Goal: Find specific page/section: Find specific page/section

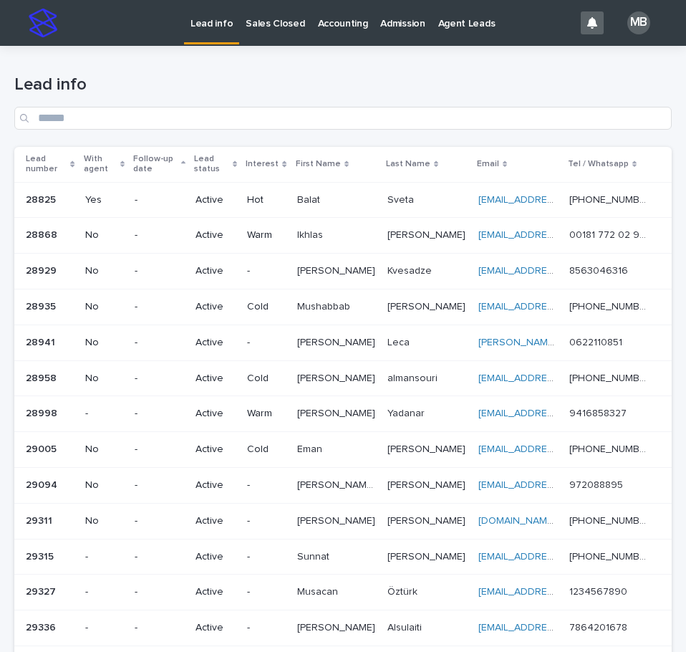
click at [244, 82] on h1 "Lead info" at bounding box center [343, 85] width 658 height 21
click at [274, 37] on link "Sales Closed" at bounding box center [275, 22] width 72 height 44
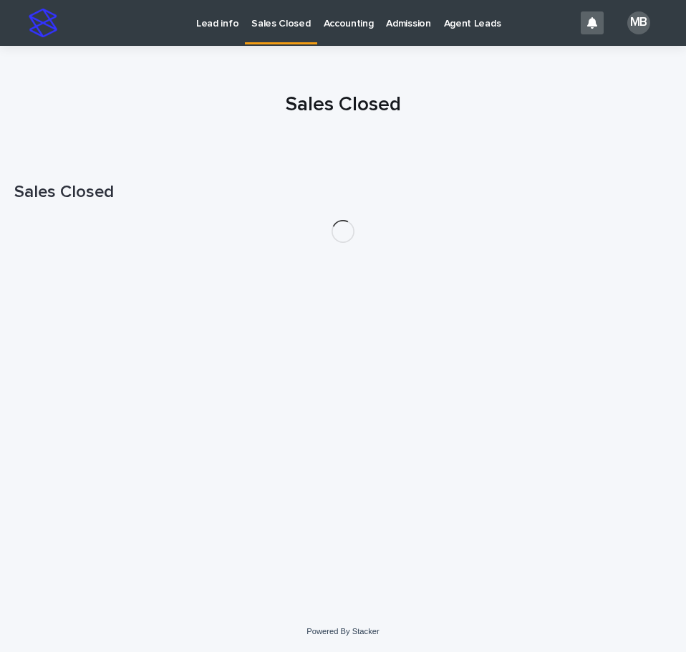
click at [184, 59] on div at bounding box center [343, 98] width 686 height 107
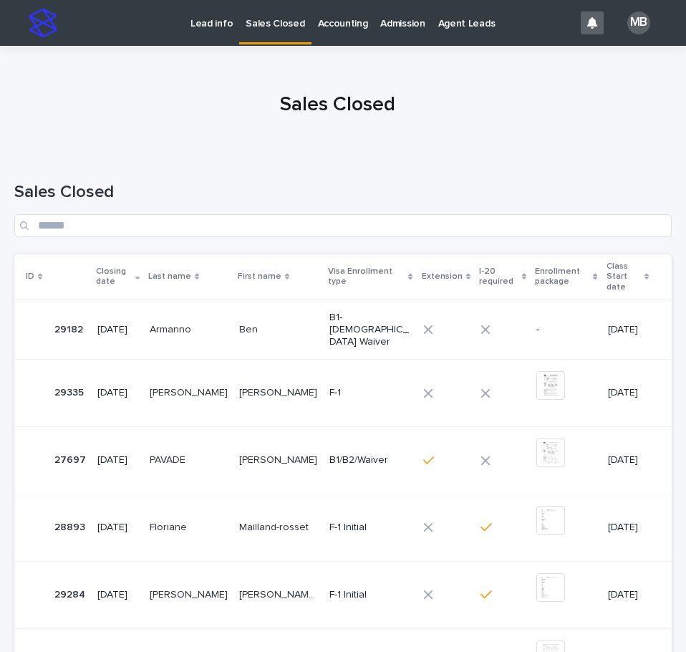
scroll to position [421, 0]
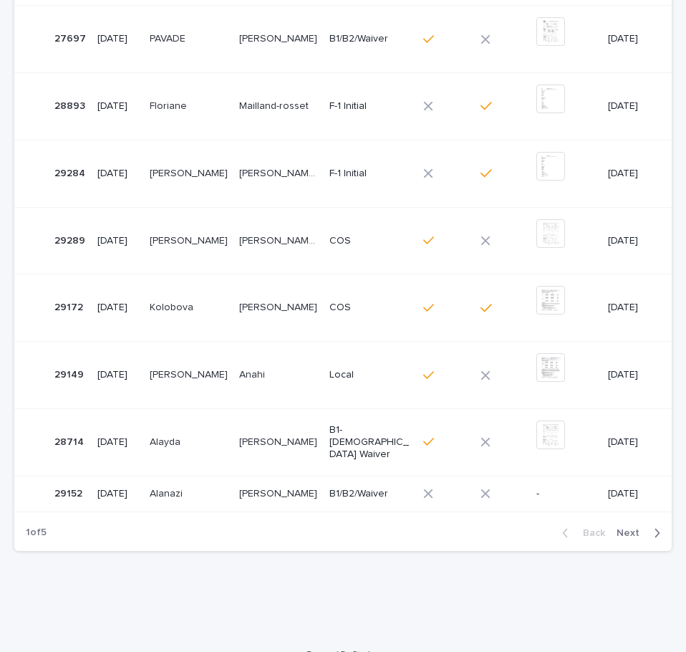
click at [630, 528] on span "Next" at bounding box center [633, 533] width 32 height 10
click at [629, 510] on section "ID Closing date Last name First name Visa Enrollment type Extension I-20 requir…" at bounding box center [343, 192] width 658 height 718
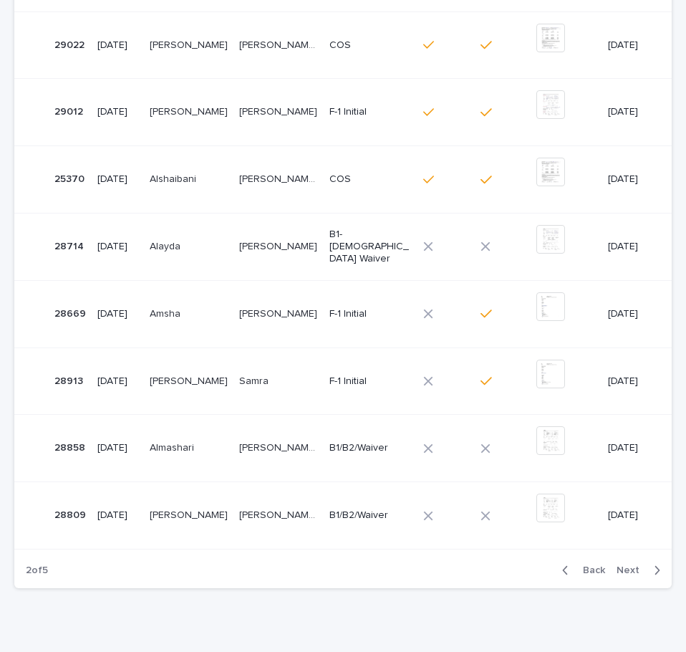
scroll to position [447, 0]
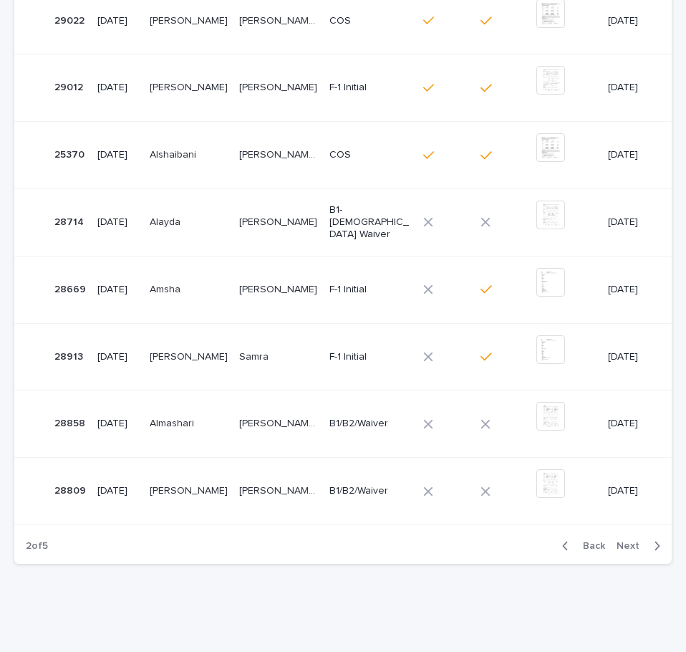
click at [626, 541] on span "Next" at bounding box center [633, 546] width 32 height 10
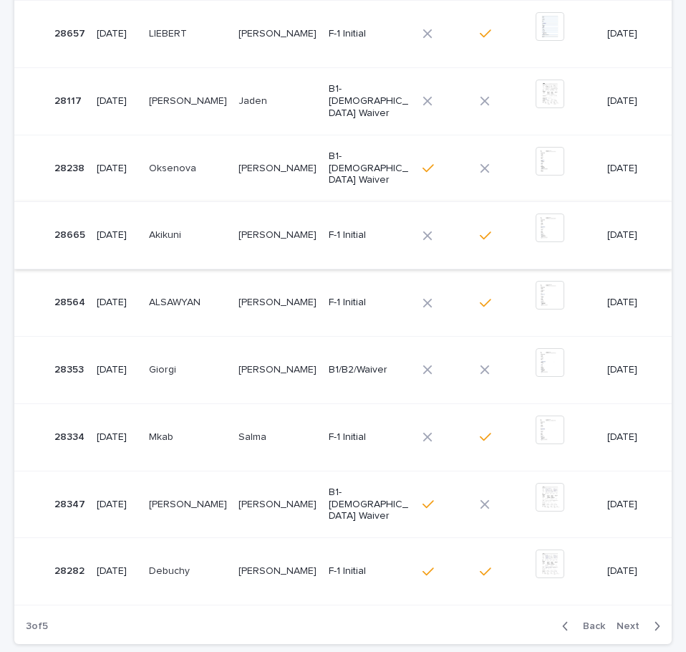
scroll to position [431, 0]
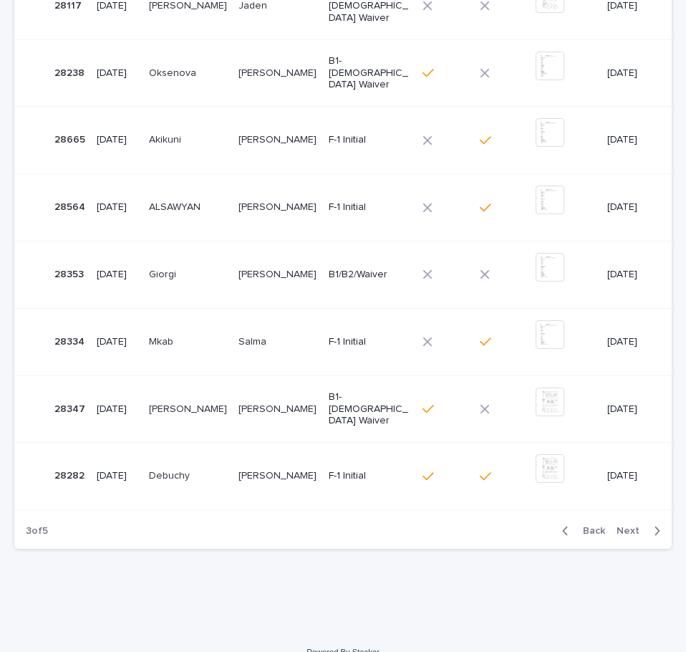
click at [619, 529] on div "Back Next" at bounding box center [611, 531] width 121 height 36
click at [621, 526] on span "Next" at bounding box center [633, 531] width 32 height 10
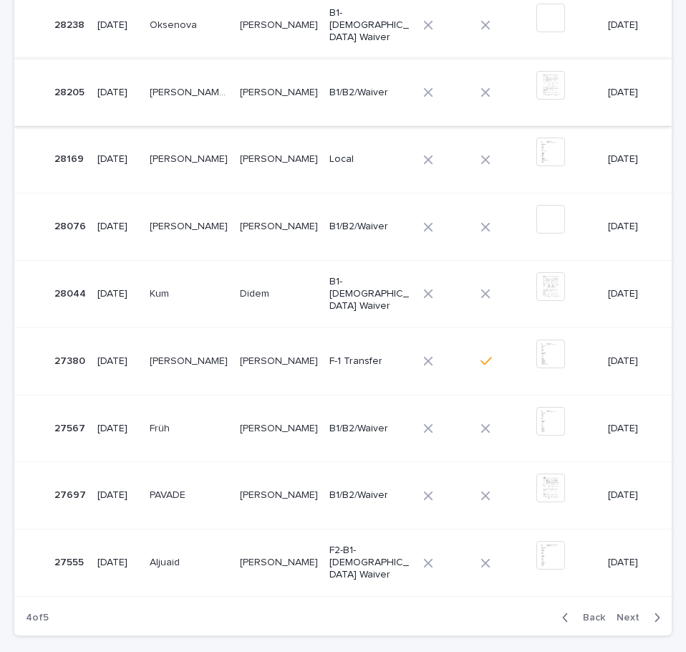
scroll to position [304, 0]
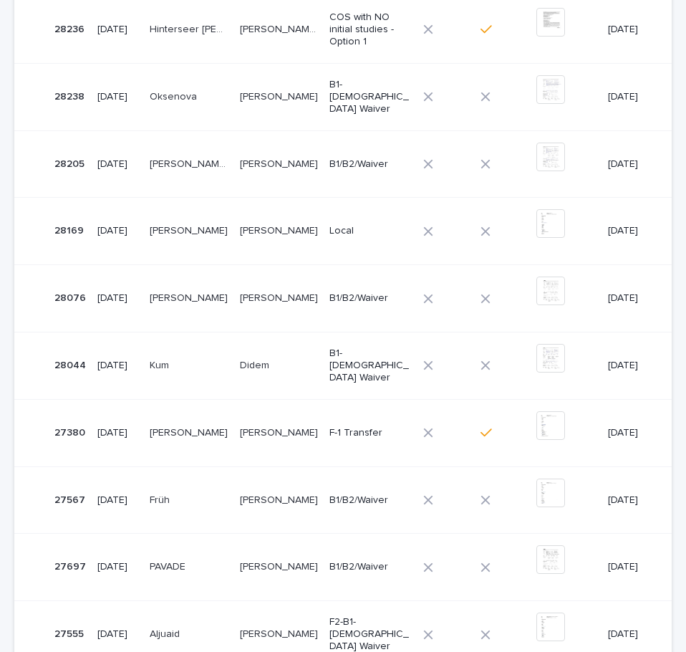
click at [295, 91] on p at bounding box center [279, 97] width 79 height 12
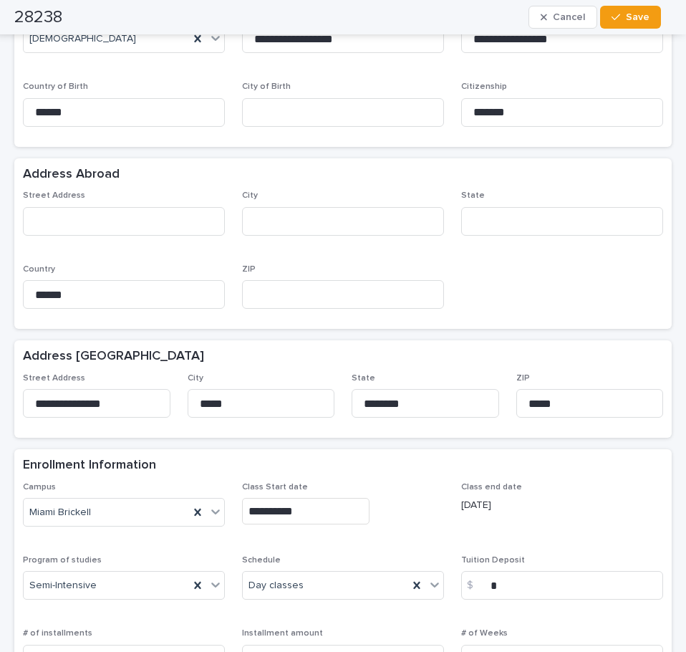
scroll to position [645, 0]
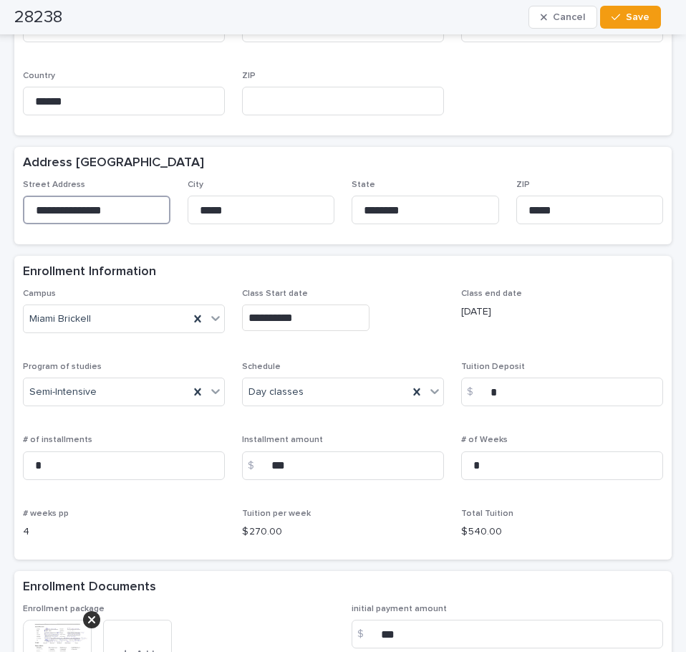
drag, startPoint x: 110, startPoint y: 171, endPoint x: -1, endPoint y: 159, distance: 110.9
click at [0, 159] on html "**********" at bounding box center [343, 326] width 686 height 652
drag, startPoint x: 286, startPoint y: 175, endPoint x: 140, endPoint y: 162, distance: 146.0
click at [138, 180] on div "**********" at bounding box center [343, 208] width 641 height 56
click at [325, 180] on div "**********" at bounding box center [343, 208] width 641 height 56
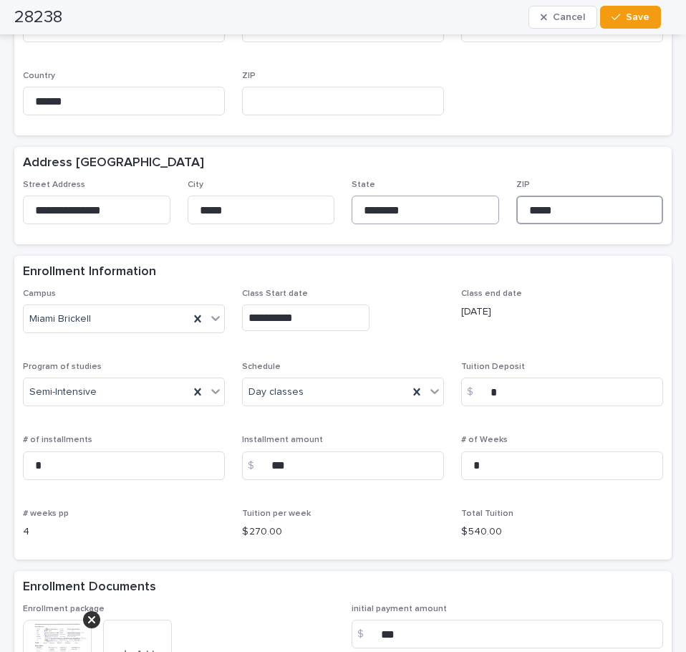
drag, startPoint x: 570, startPoint y: 164, endPoint x: 479, endPoint y: 171, distance: 92.0
click at [479, 180] on div "**********" at bounding box center [343, 208] width 641 height 56
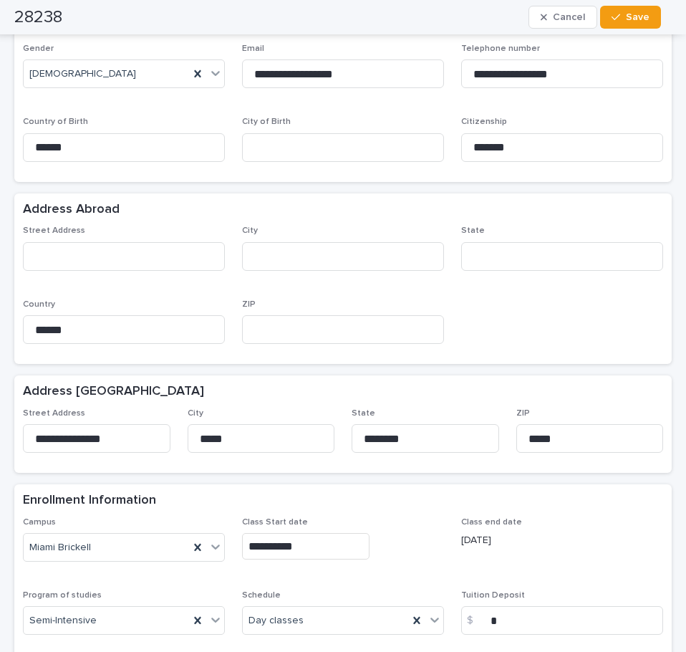
scroll to position [0, 0]
